Goal: Information Seeking & Learning: Learn about a topic

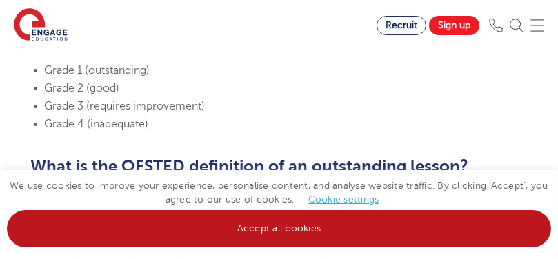
click at [351, 218] on link "Accept all cookies" at bounding box center [279, 228] width 544 height 37
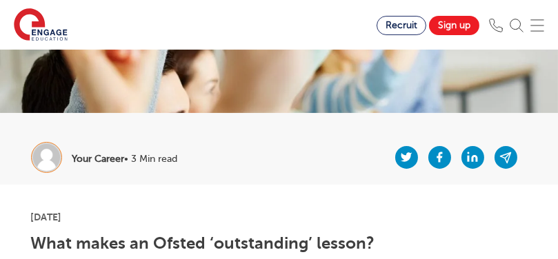
scroll to position [230, 0]
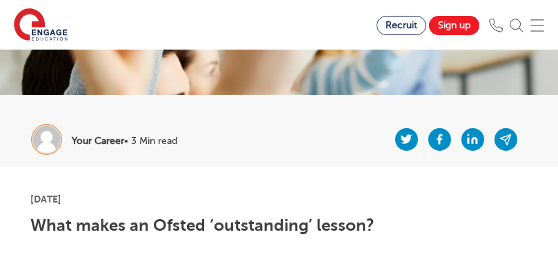
drag, startPoint x: 211, startPoint y: 128, endPoint x: 32, endPoint y: 211, distance: 197.0
copy section "Lore ipsum do Sitame ‘consectetur’ adipis? Elit sedd eius te incididun ut lab e…"
